Goal: Task Accomplishment & Management: Use online tool/utility

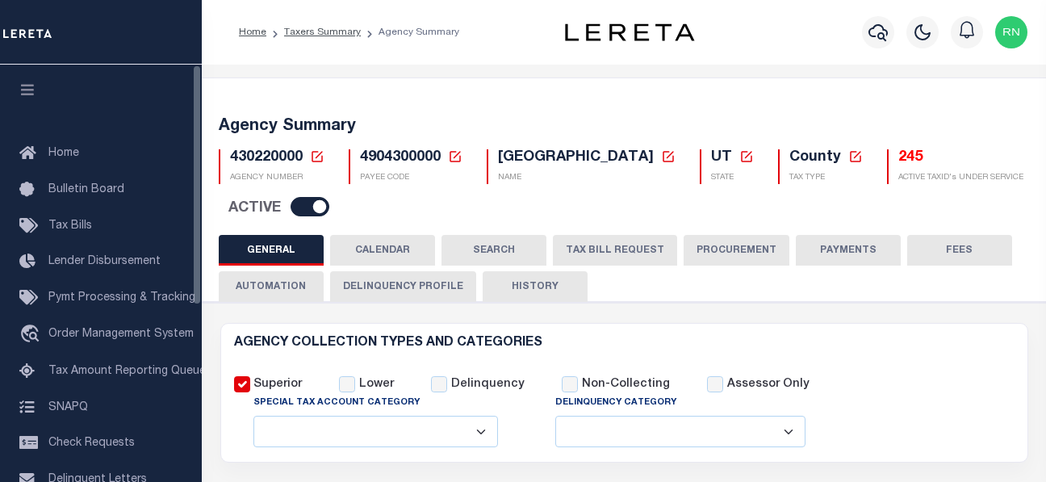
select select
click at [316, 165] on link at bounding box center [317, 157] width 15 height 15
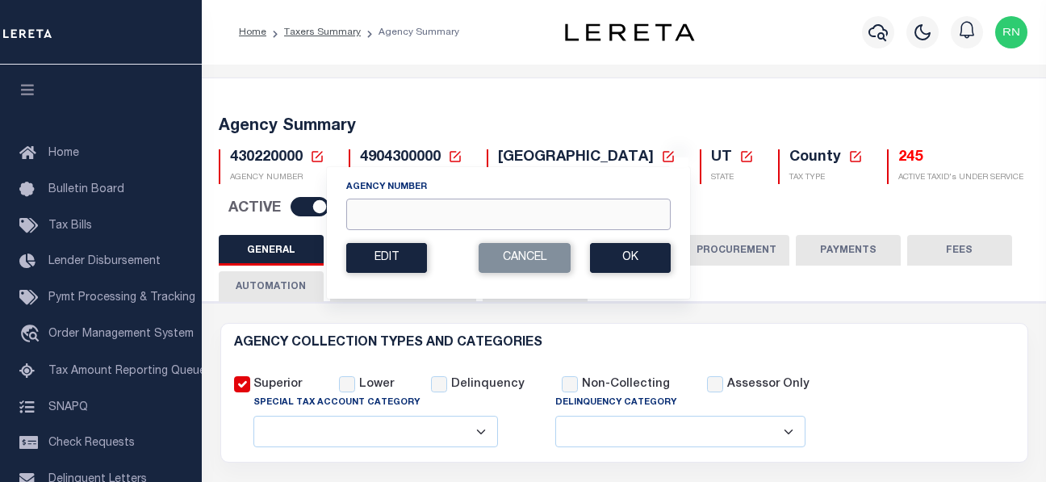
click at [415, 205] on input "Agency Number" at bounding box center [508, 213] width 324 height 31
type input "110330000"
click at [604, 253] on button "Ok" at bounding box center [630, 258] width 81 height 30
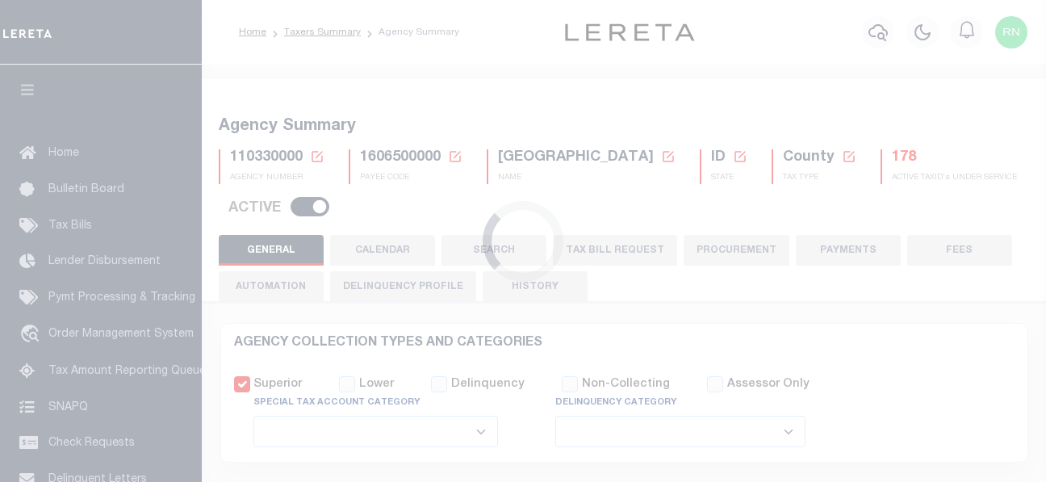
select select
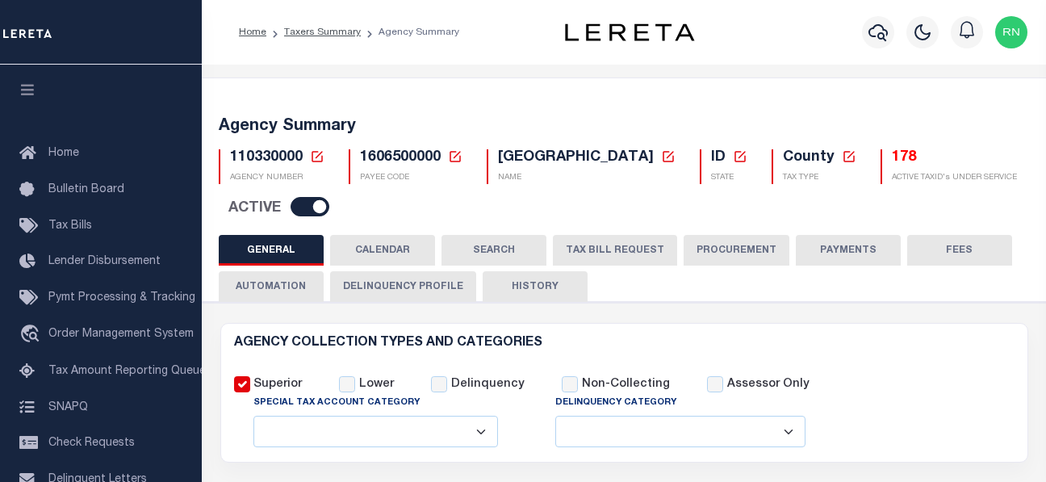
click at [629, 255] on button "TAX BILL REQUEST" at bounding box center [615, 250] width 124 height 31
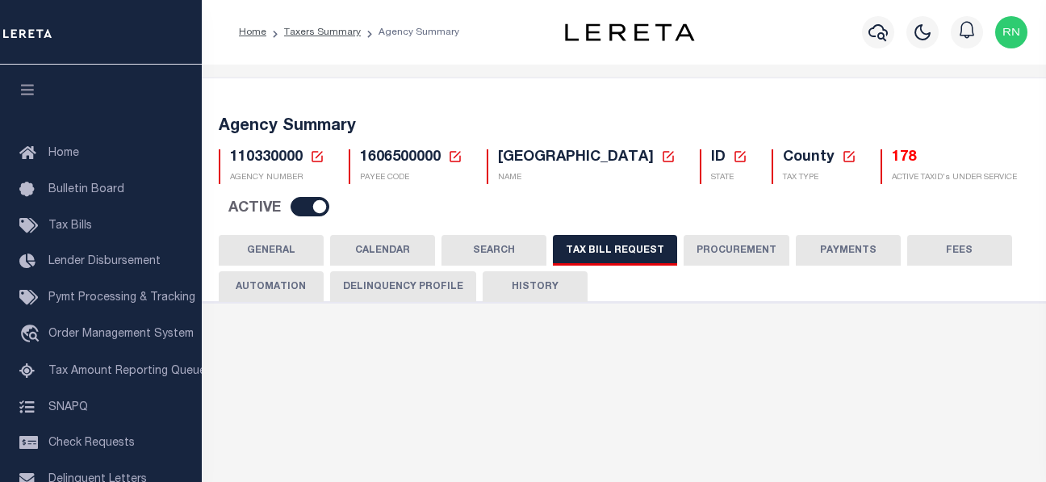
checkbox input "false"
select select "16"
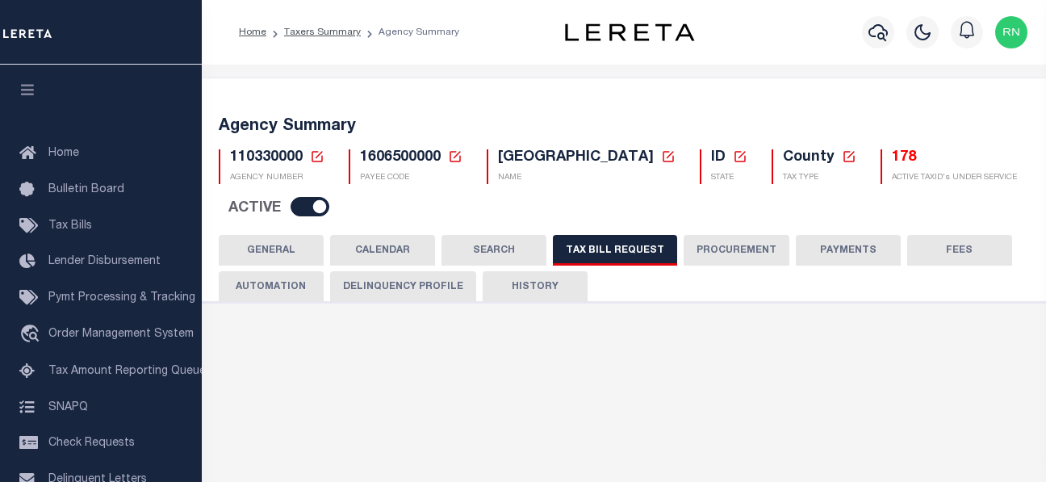
select select "true"
select select "14"
select select
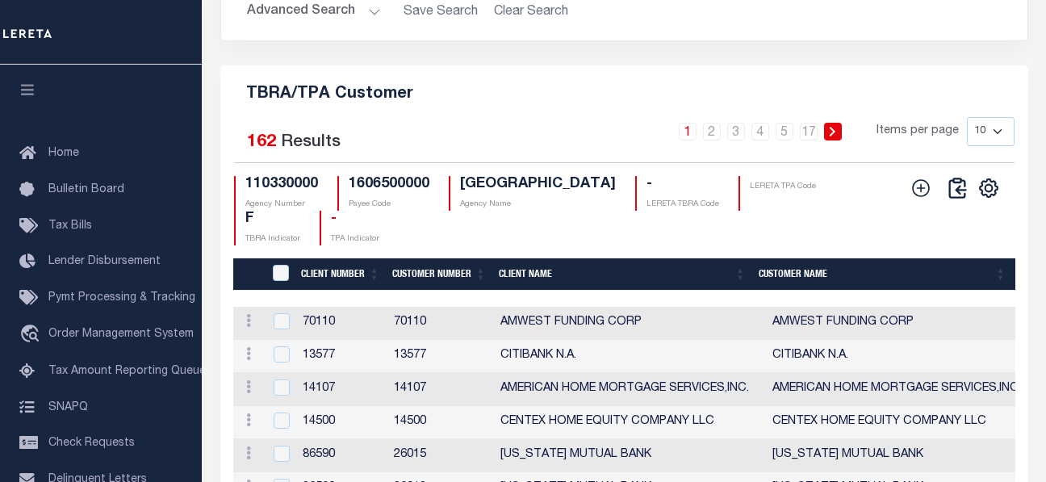
scroll to position [1968, 0]
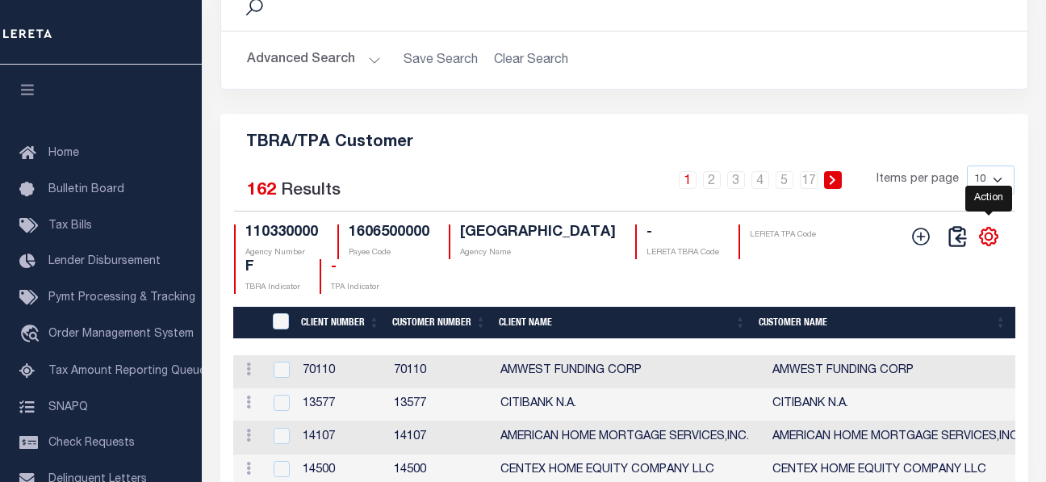
click at [988, 240] on icon "" at bounding box center [988, 235] width 7 height 7
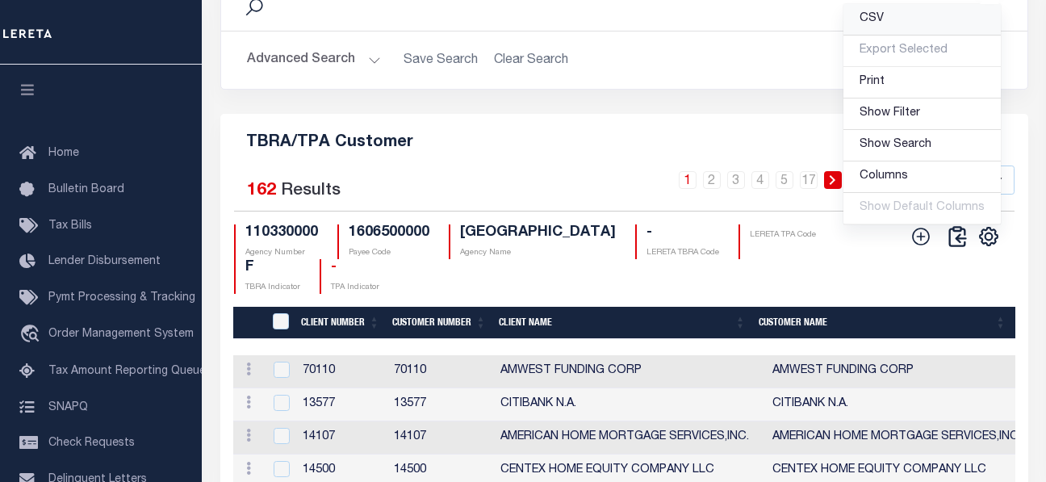
click at [885, 35] on link "CSV" at bounding box center [921, 19] width 157 height 31
